Goal: Information Seeking & Learning: Learn about a topic

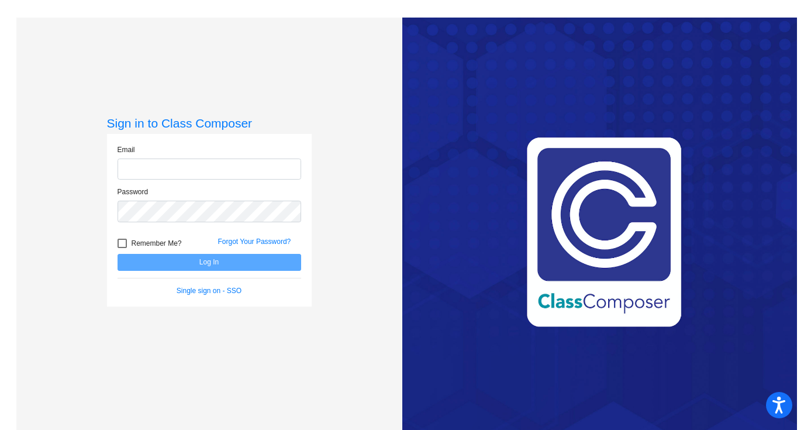
type input "[EMAIL_ADDRESS][DOMAIN_NAME]"
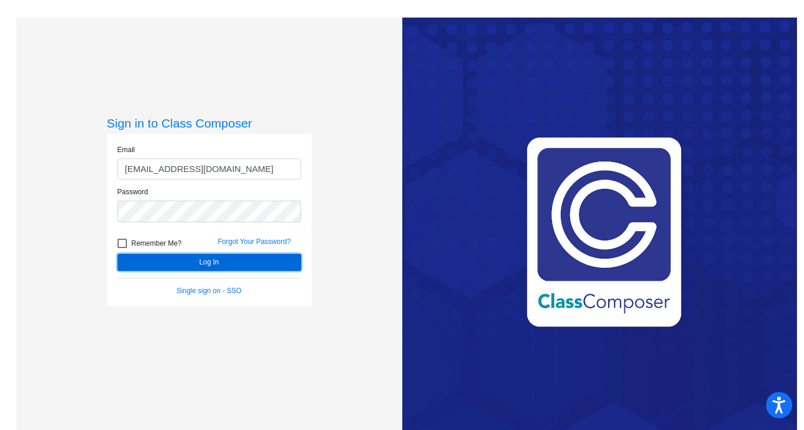
click at [143, 262] on button "Log In" at bounding box center [209, 262] width 184 height 17
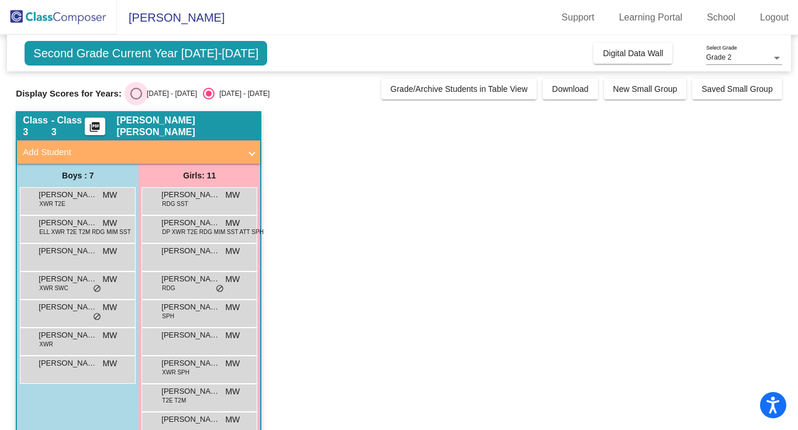
click at [133, 96] on div "Select an option" at bounding box center [136, 94] width 12 height 12
click at [136, 99] on input "[DATE] - [DATE]" at bounding box center [136, 99] width 1 height 1
radio input "true"
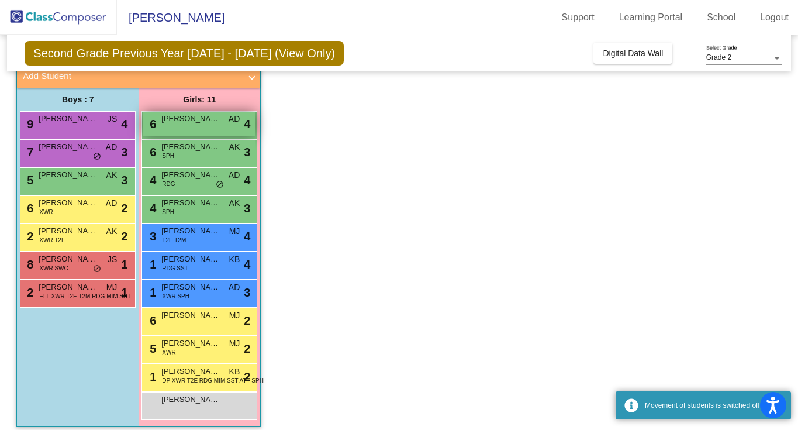
scroll to position [75, 0]
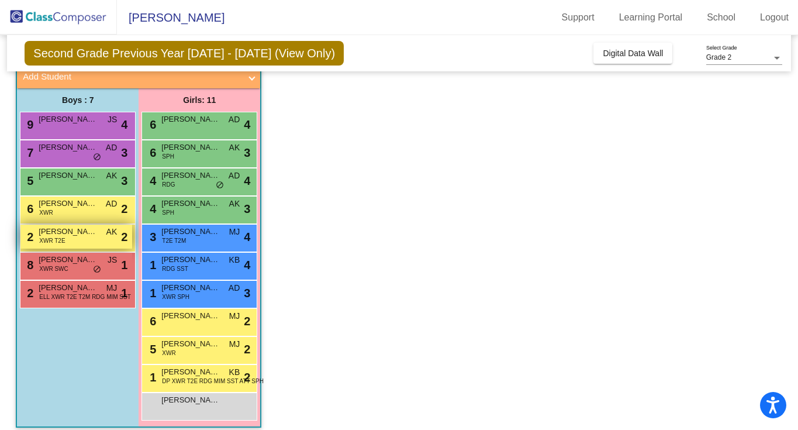
click at [86, 237] on div "2 [PERSON_NAME] XWR T2E AK lock do_not_disturb_alt 2" at bounding box center [76, 236] width 112 height 24
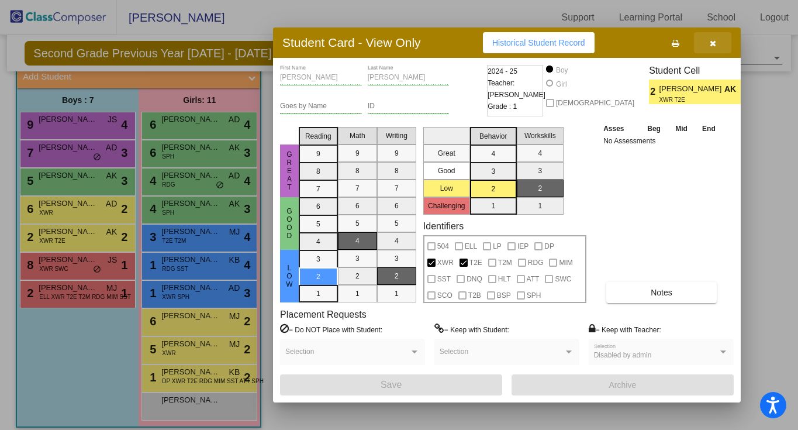
click at [717, 45] on button "button" at bounding box center [712, 42] width 37 height 21
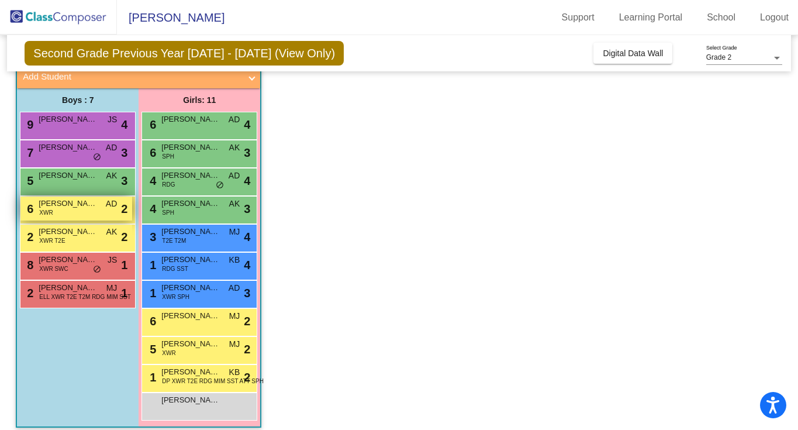
click at [75, 212] on div "6 [PERSON_NAME] XWR AD lock do_not_disturb_alt 2" at bounding box center [76, 208] width 112 height 24
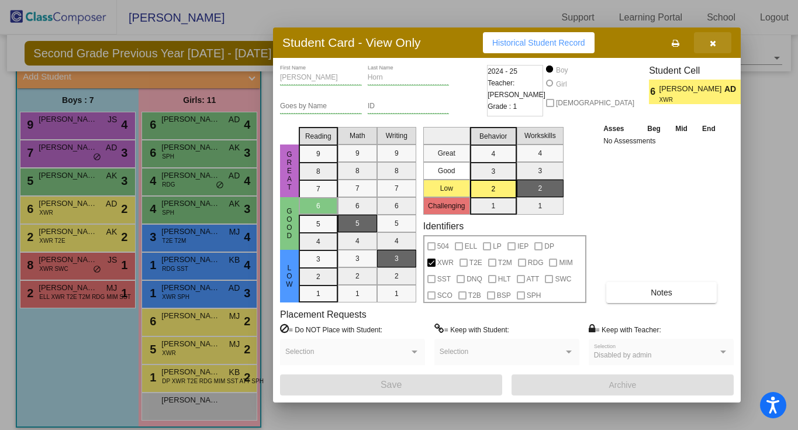
click at [716, 46] on button "button" at bounding box center [712, 42] width 37 height 21
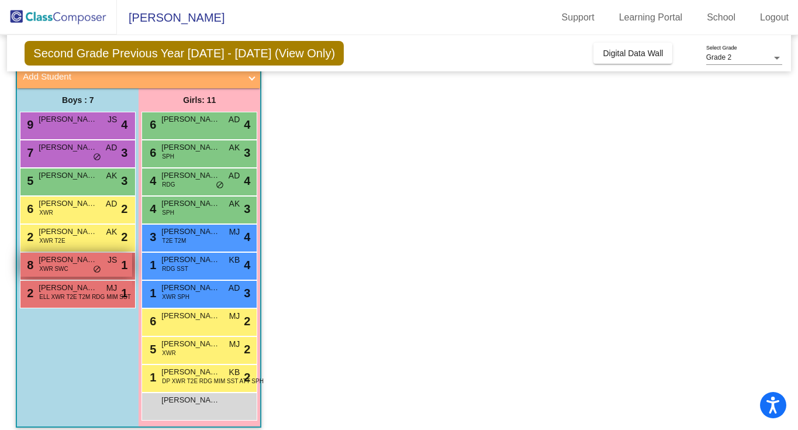
click at [65, 267] on span "XWR SWC" at bounding box center [53, 268] width 29 height 9
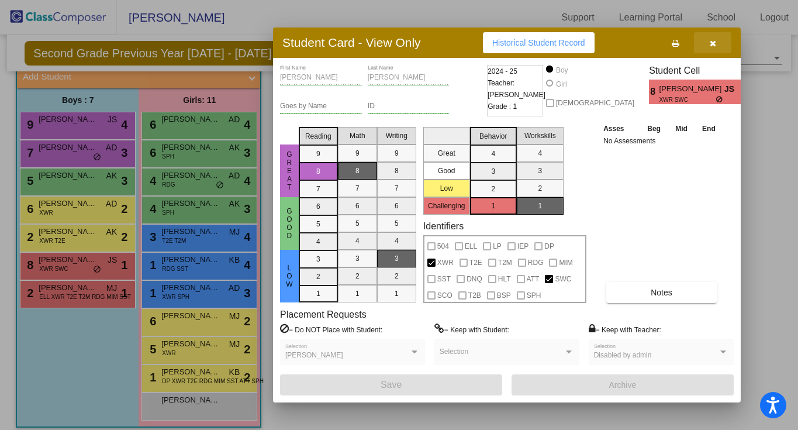
click at [716, 49] on button "button" at bounding box center [712, 42] width 37 height 21
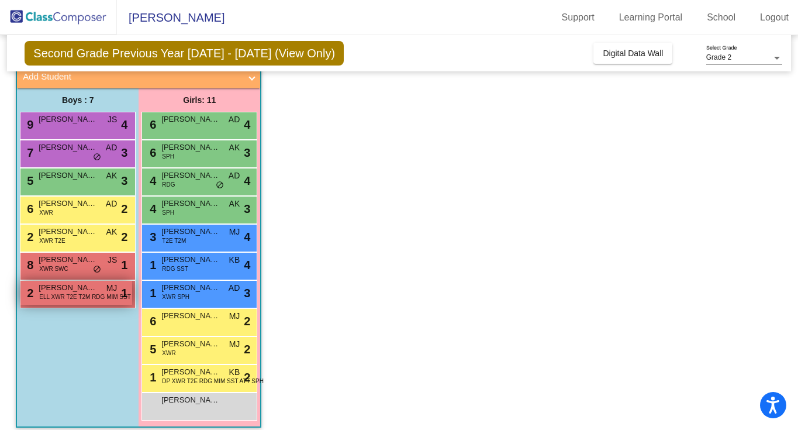
click at [70, 296] on span "ELL XWR T2E T2M RDG MIM SST" at bounding box center [85, 296] width 92 height 9
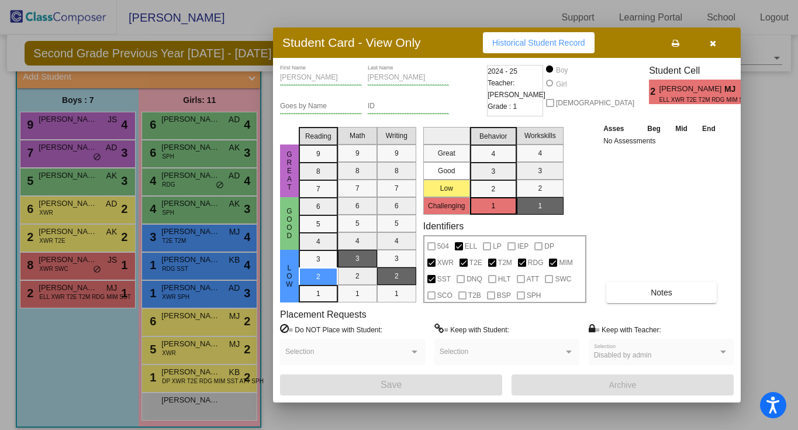
click at [712, 48] on button "button" at bounding box center [712, 42] width 37 height 21
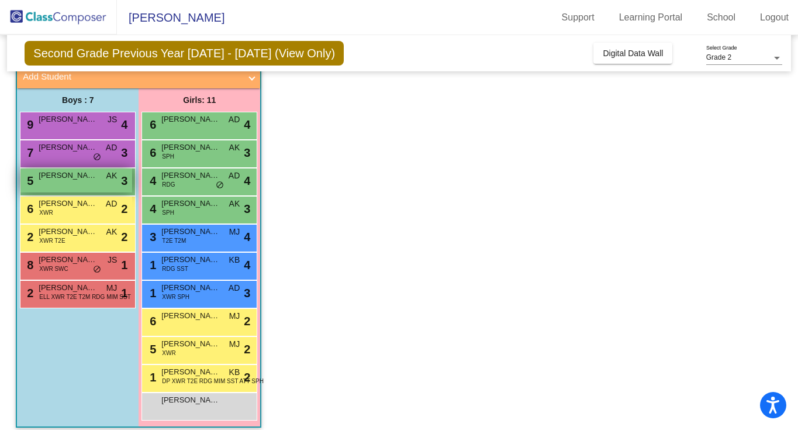
click at [82, 183] on div "5 [PERSON_NAME] AK lock do_not_disturb_alt 3" at bounding box center [76, 180] width 112 height 24
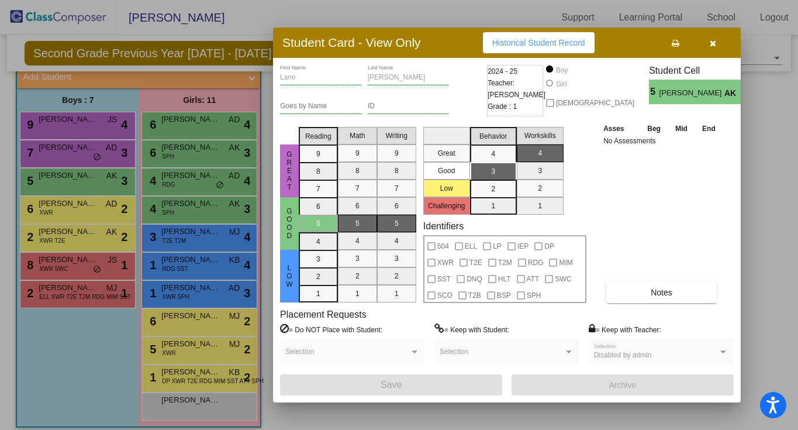
click at [718, 50] on button "button" at bounding box center [712, 42] width 37 height 21
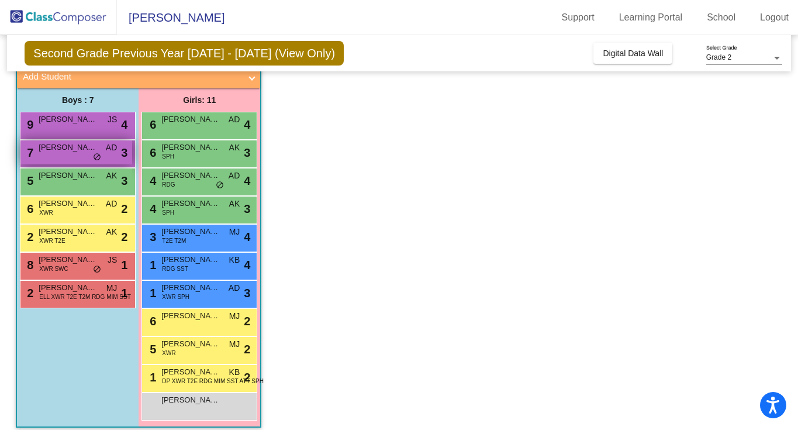
click at [90, 154] on div "7 [PERSON_NAME] [PERSON_NAME] AD lock do_not_disturb_alt 3" at bounding box center [76, 152] width 112 height 24
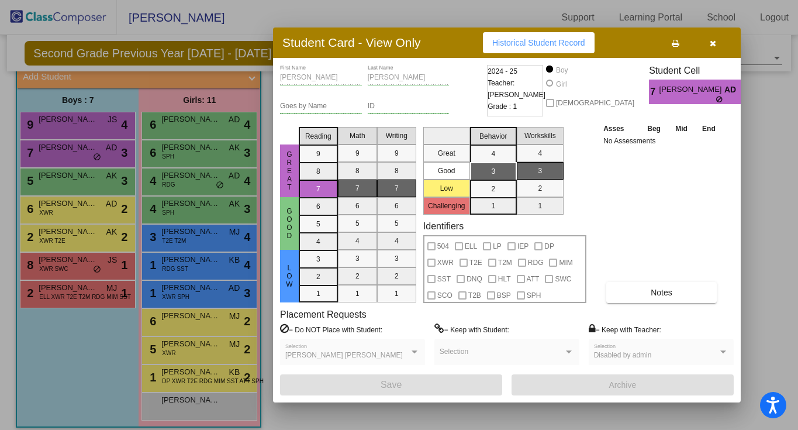
click at [712, 41] on icon "button" at bounding box center [712, 43] width 6 height 8
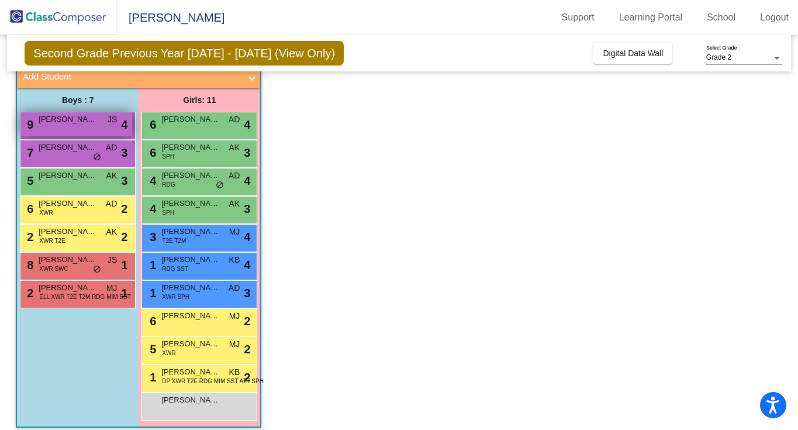
click at [95, 124] on span "[PERSON_NAME]" at bounding box center [68, 119] width 58 height 12
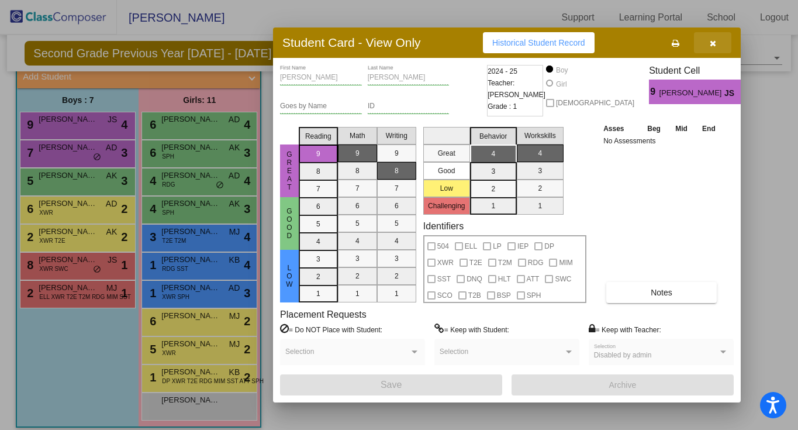
click at [713, 48] on button "button" at bounding box center [712, 42] width 37 height 21
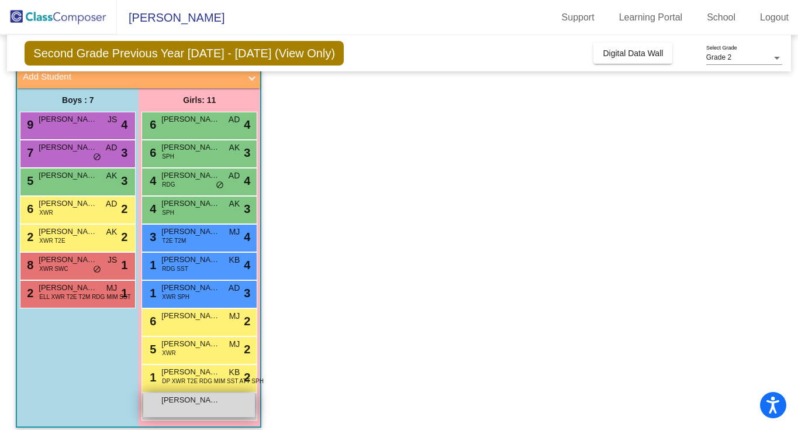
click at [231, 414] on div "[PERSON_NAME] lock do_not_disturb_alt" at bounding box center [199, 405] width 112 height 24
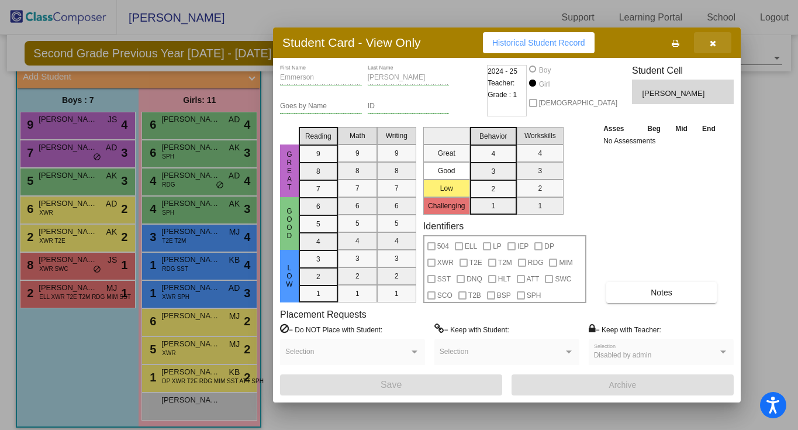
click at [718, 47] on button "button" at bounding box center [712, 42] width 37 height 21
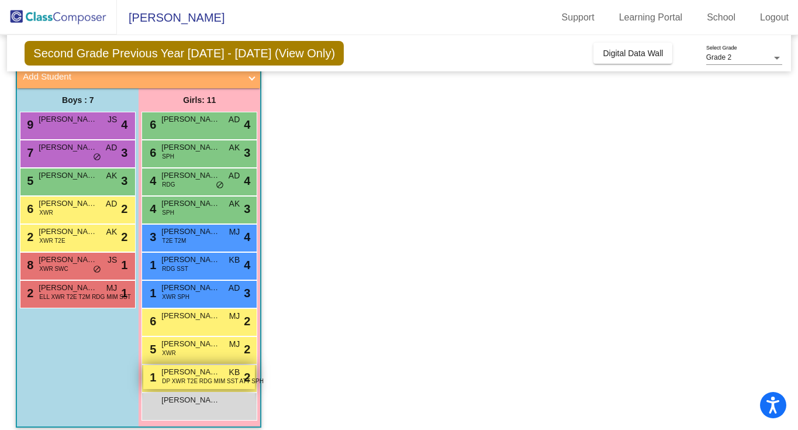
click at [238, 375] on span "KB" at bounding box center [234, 372] width 11 height 12
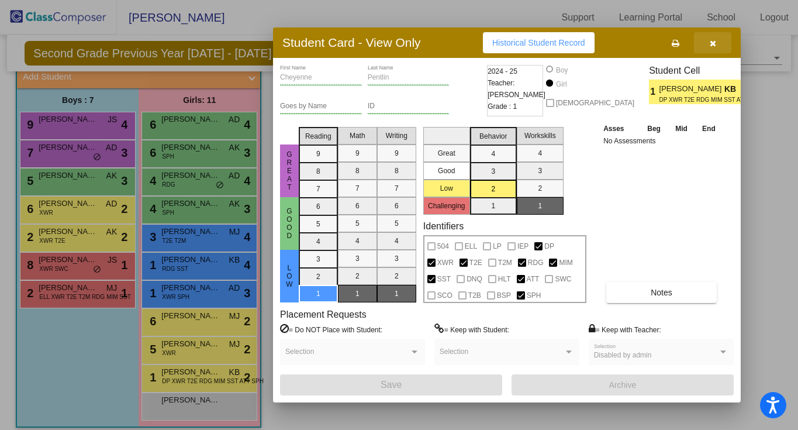
click at [712, 46] on button "button" at bounding box center [712, 42] width 37 height 21
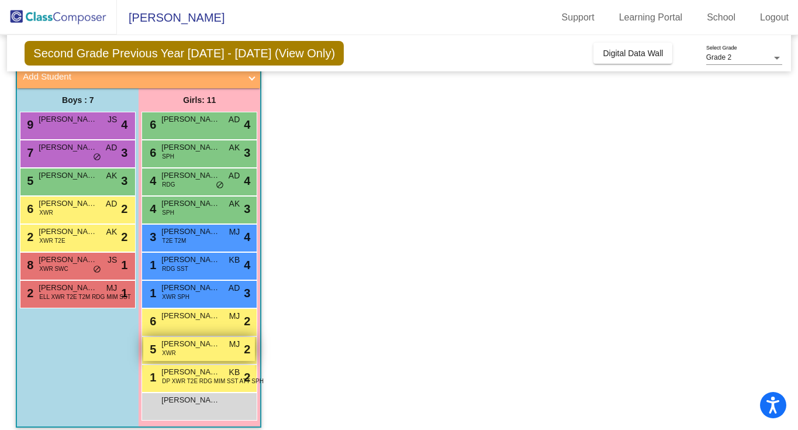
click at [200, 356] on div "5 [PERSON_NAME] XWR MJ lock do_not_disturb_alt 2" at bounding box center [199, 349] width 112 height 24
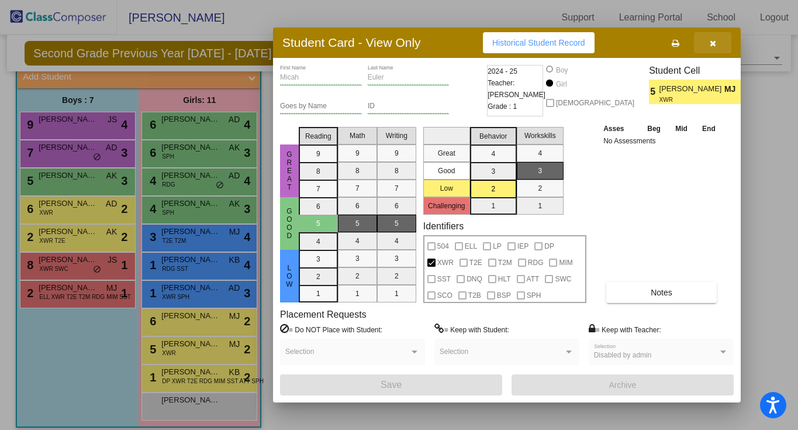
click at [711, 49] on button "button" at bounding box center [712, 42] width 37 height 21
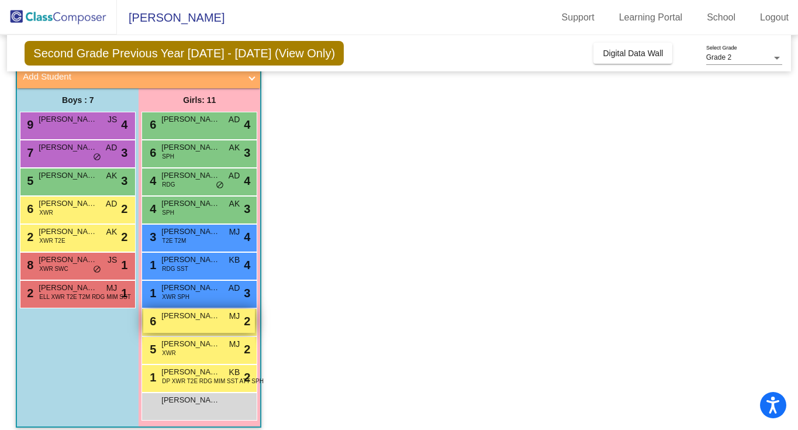
click at [207, 322] on div "6 [PERSON_NAME] [PERSON_NAME] lock do_not_disturb_alt 2" at bounding box center [199, 321] width 112 height 24
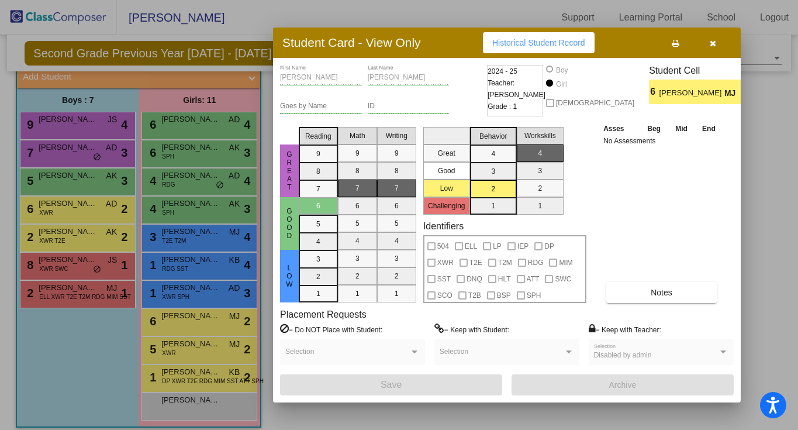
click at [713, 44] on icon "button" at bounding box center [712, 43] width 6 height 8
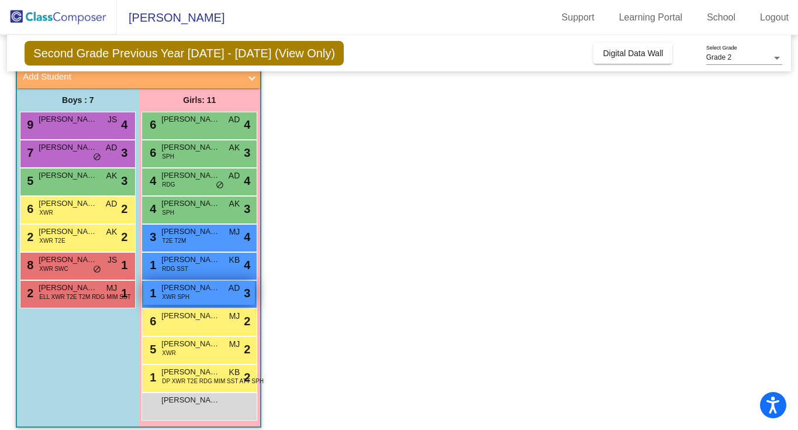
click at [227, 296] on div "1 [PERSON_NAME] XWR SPH AD lock do_not_disturb_alt 3" at bounding box center [199, 293] width 112 height 24
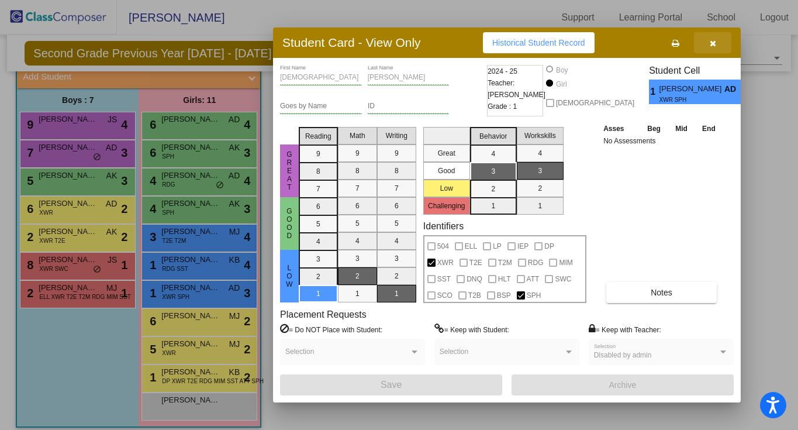
click at [714, 40] on icon "button" at bounding box center [712, 43] width 6 height 8
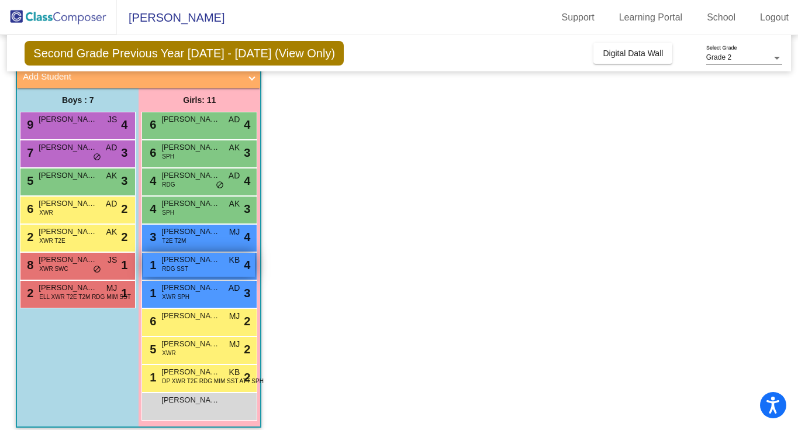
click at [202, 276] on div "1 [PERSON_NAME] RDG SST KB lock do_not_disturb_alt 4" at bounding box center [199, 264] width 112 height 24
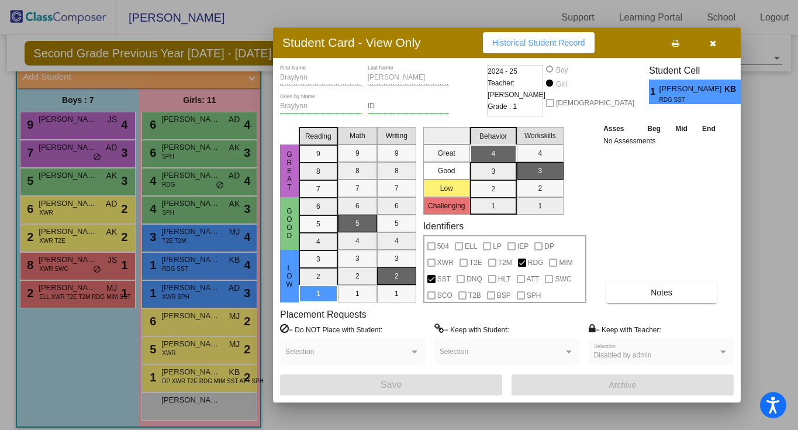
click at [717, 44] on button "button" at bounding box center [712, 42] width 37 height 21
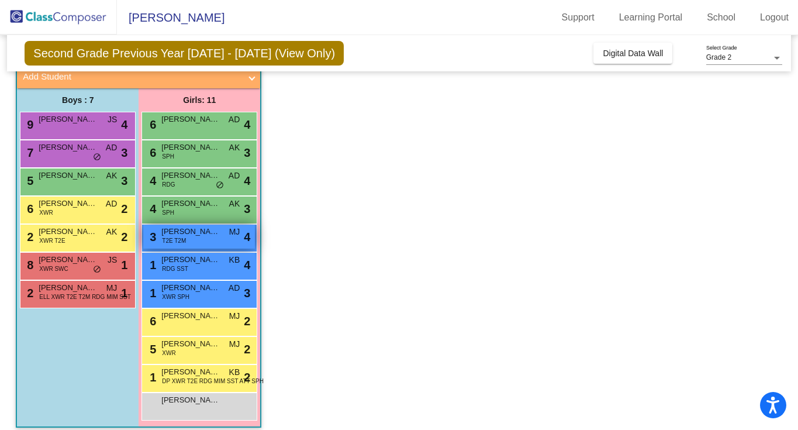
click at [166, 233] on span "[PERSON_NAME]" at bounding box center [190, 232] width 58 height 12
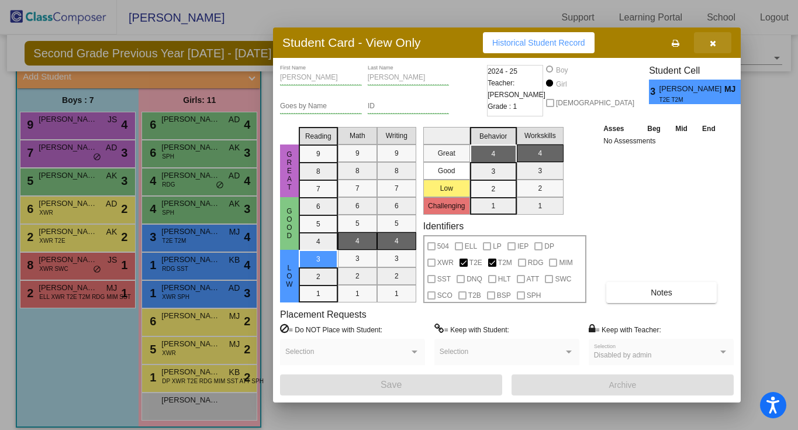
click at [709, 48] on button "button" at bounding box center [712, 42] width 37 height 21
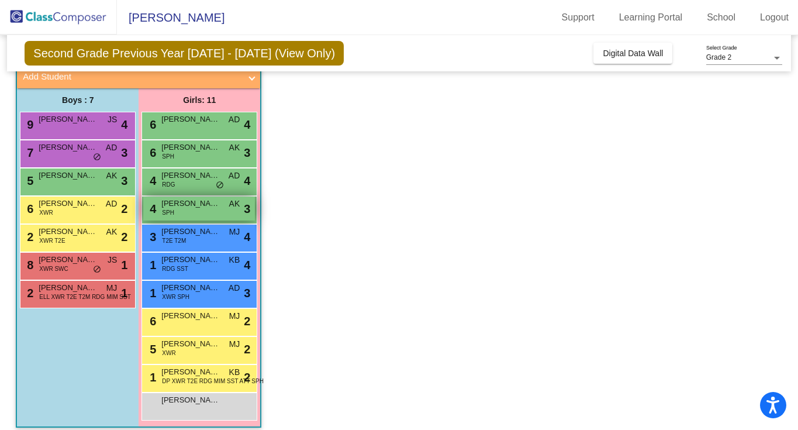
click at [202, 210] on div "4 [PERSON_NAME] SPH AK lock do_not_disturb_alt 3" at bounding box center [199, 208] width 112 height 24
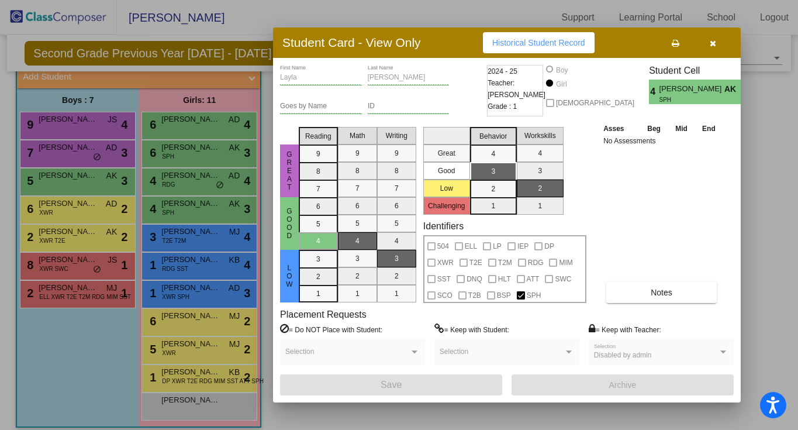
click at [714, 49] on button "button" at bounding box center [712, 42] width 37 height 21
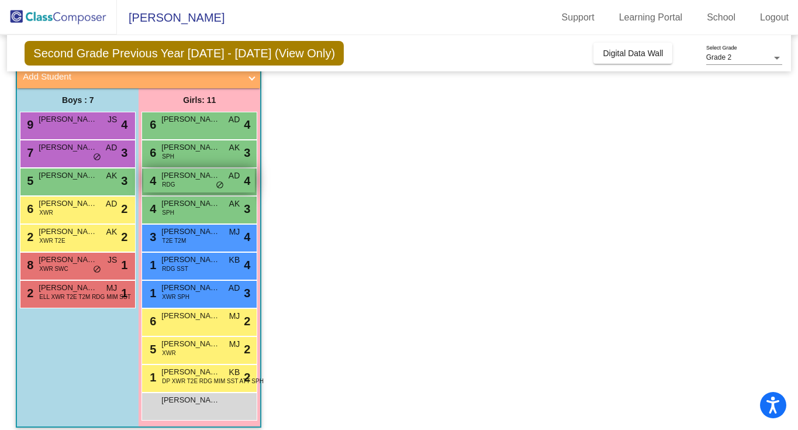
click at [196, 174] on span "[PERSON_NAME]" at bounding box center [190, 175] width 58 height 12
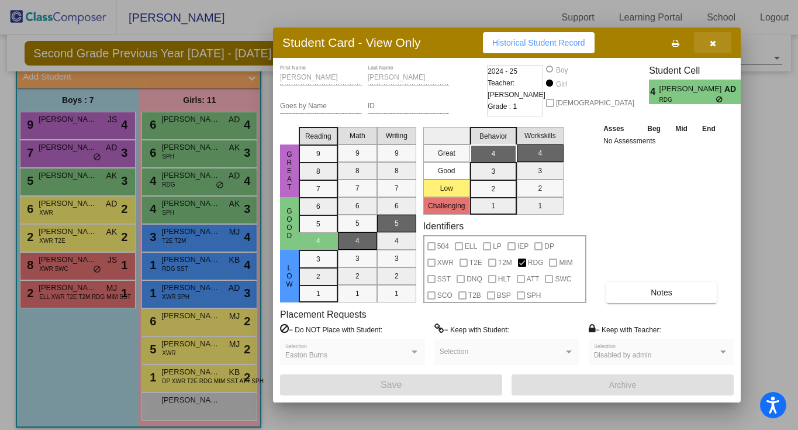
click at [717, 42] on button "button" at bounding box center [712, 42] width 37 height 21
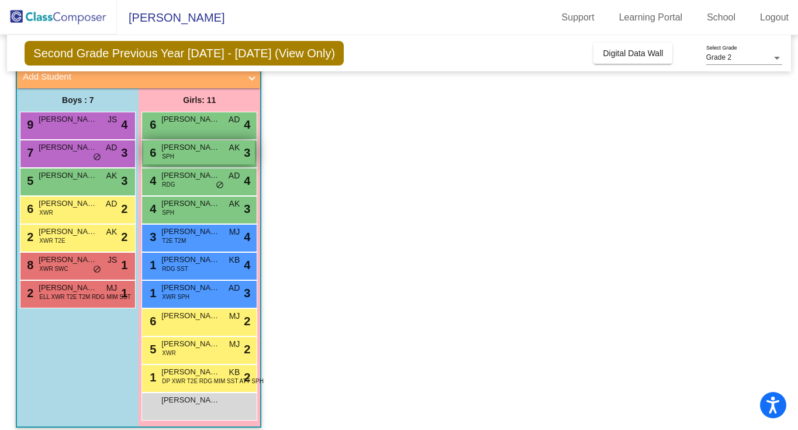
click at [179, 156] on div "6 [PERSON_NAME] SPH AK lock do_not_disturb_alt 3" at bounding box center [199, 152] width 112 height 24
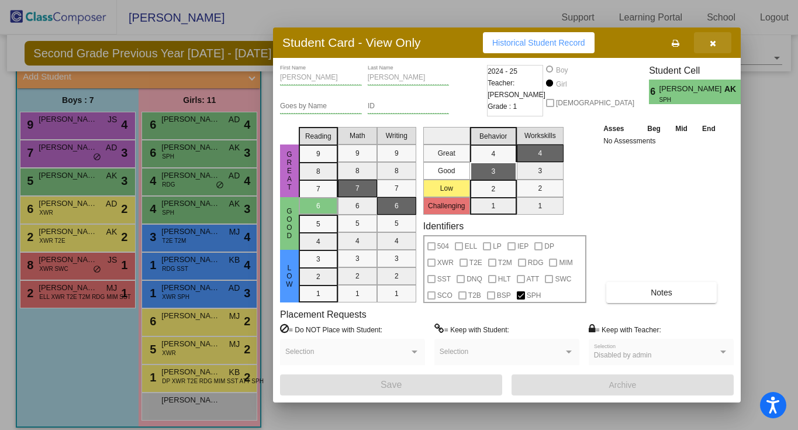
click at [709, 48] on button "button" at bounding box center [712, 42] width 37 height 21
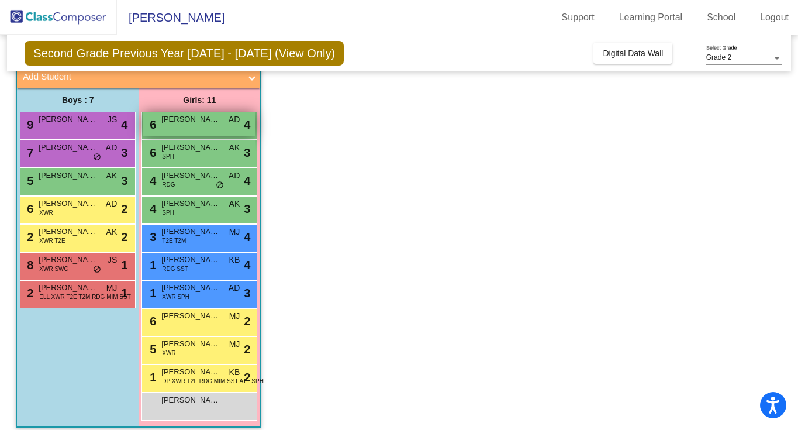
click at [211, 126] on div "6 [PERSON_NAME] AD lock do_not_disturb_alt 4" at bounding box center [199, 124] width 112 height 24
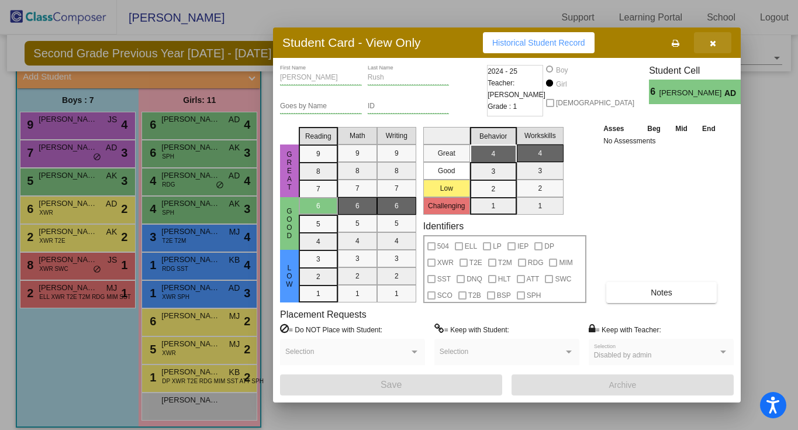
click at [714, 47] on button "button" at bounding box center [712, 42] width 37 height 21
